Goal: Navigation & Orientation: Find specific page/section

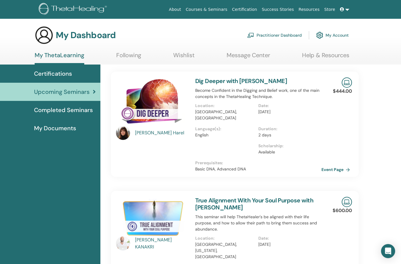
click at [189, 52] on link "Wishlist" at bounding box center [183, 57] width 21 height 11
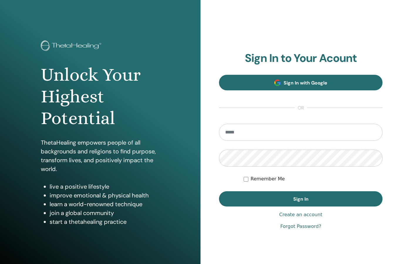
click at [309, 82] on span "Sign In with Google" at bounding box center [306, 83] width 44 height 6
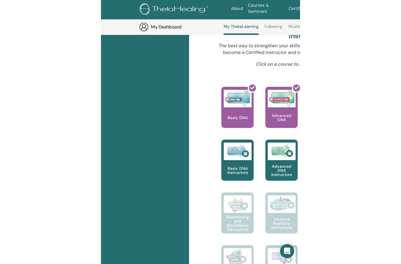
scroll to position [204, 0]
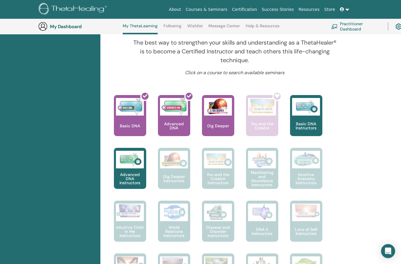
click at [196, 25] on link "Wishlist" at bounding box center [195, 27] width 16 height 9
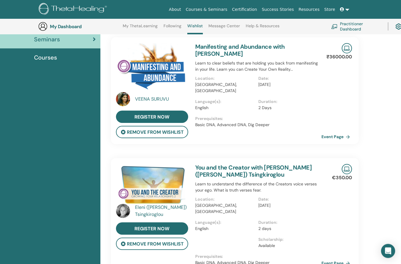
scroll to position [50, 0]
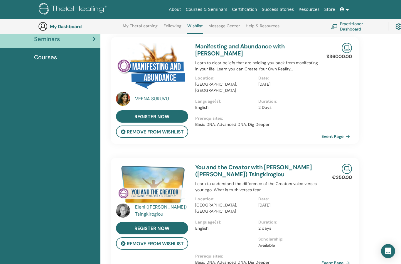
click at [233, 22] on div "My Dashboard My ThetaLearning Following Wishlist Message Center Help & Resource…" at bounding box center [204, 27] width 333 height 16
click at [220, 26] on link "Message Center" at bounding box center [223, 27] width 31 height 9
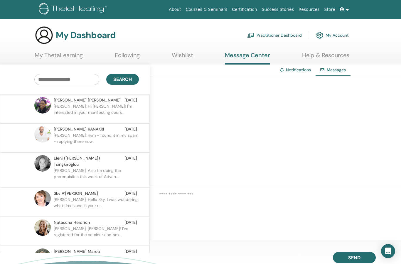
click at [189, 52] on link "Wishlist" at bounding box center [182, 57] width 21 height 11
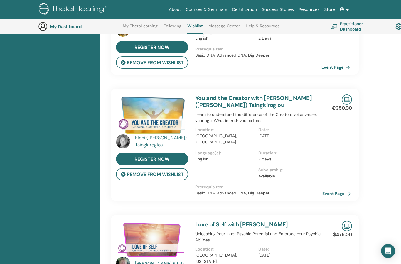
scroll to position [119, 0]
click at [340, 189] on link "Event Page" at bounding box center [337, 193] width 31 height 9
